Goal: Information Seeking & Learning: Learn about a topic

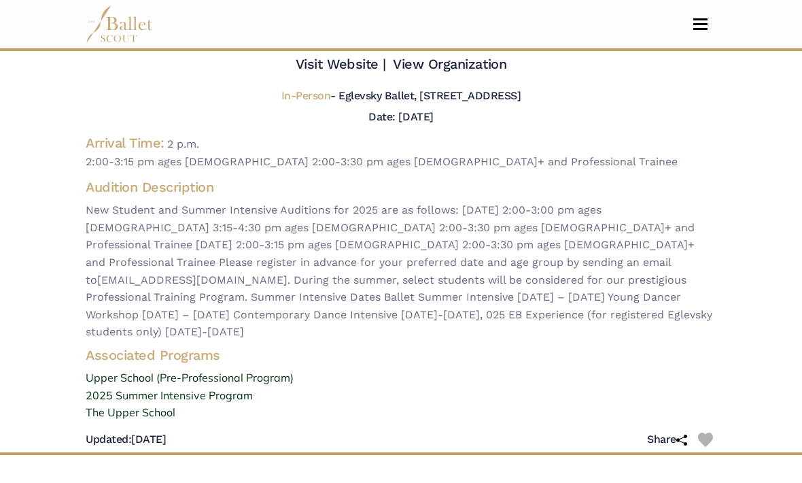
scroll to position [61, 0]
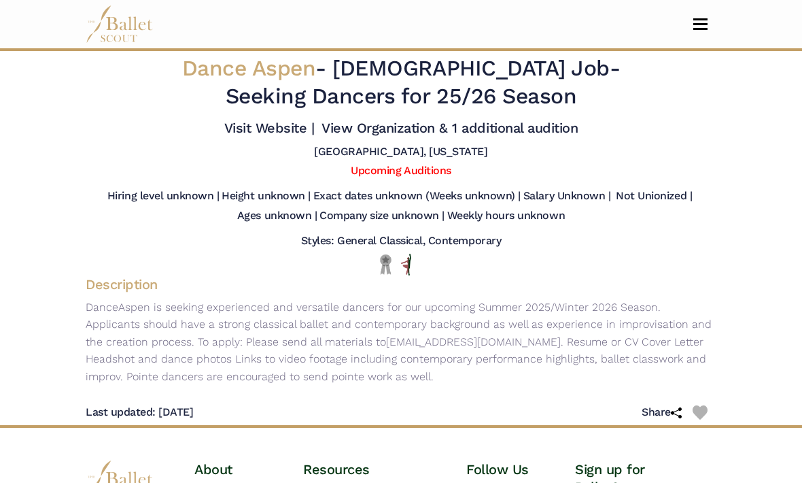
scroll to position [3, 0]
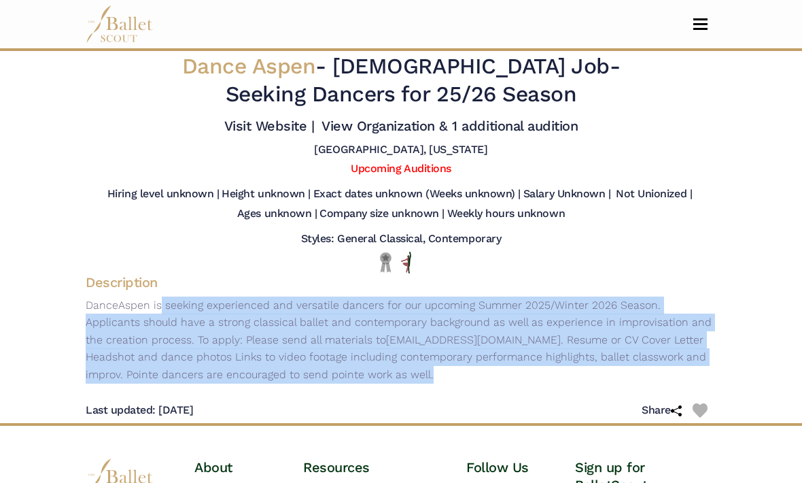
click at [257, 252] on div "Styles: General Classical, Contemporary" at bounding box center [401, 243] width 631 height 20
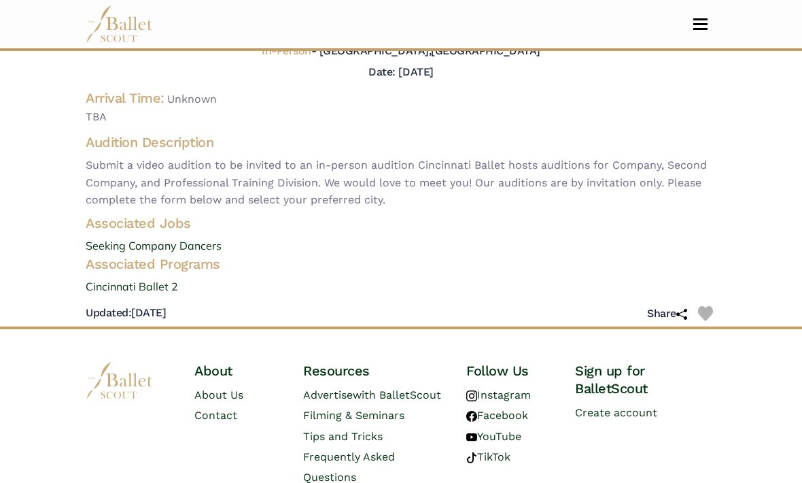
scroll to position [99, 0]
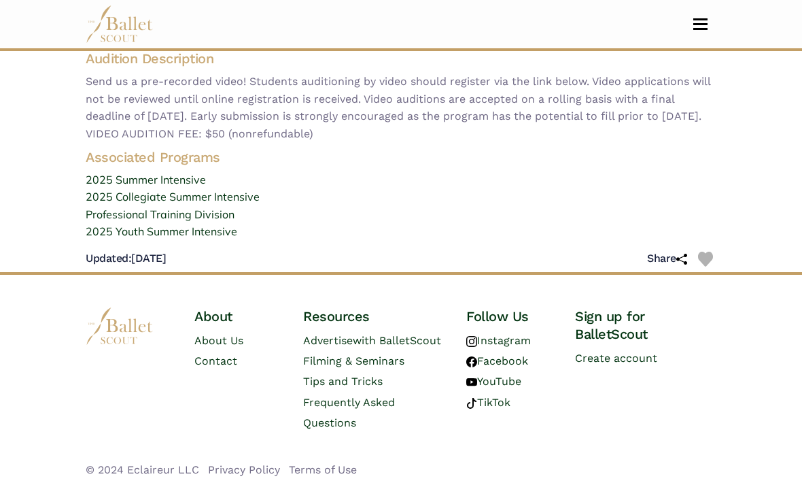
scroll to position [388, 0]
